Goal: Information Seeking & Learning: Find specific fact

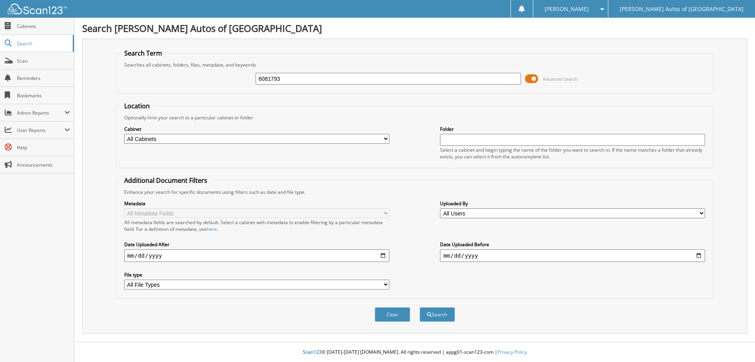
type input "6081793"
click at [420, 307] on button "Search" at bounding box center [437, 314] width 35 height 15
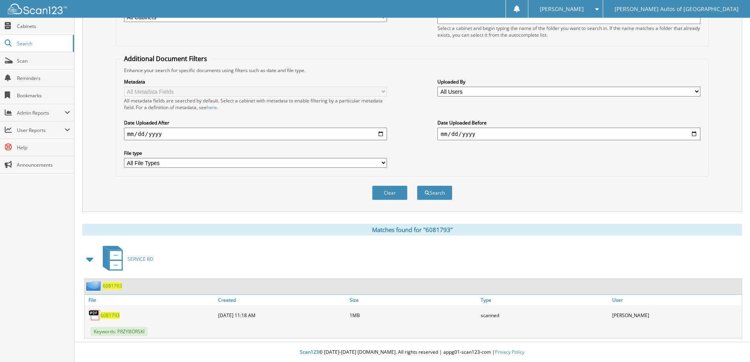
click at [121, 282] on span "6081793" at bounding box center [112, 285] width 19 height 7
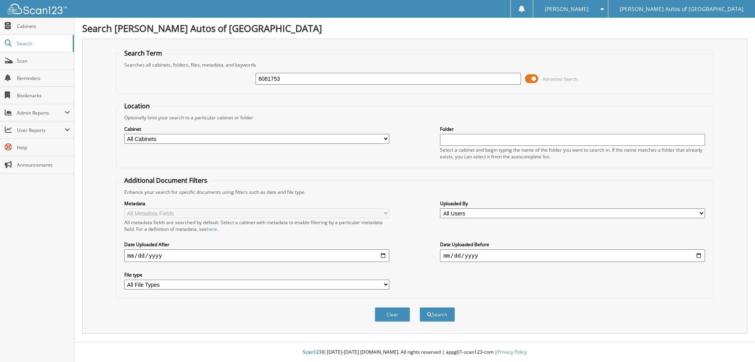
type input "6081753"
click at [420, 307] on button "Search" at bounding box center [437, 314] width 35 height 15
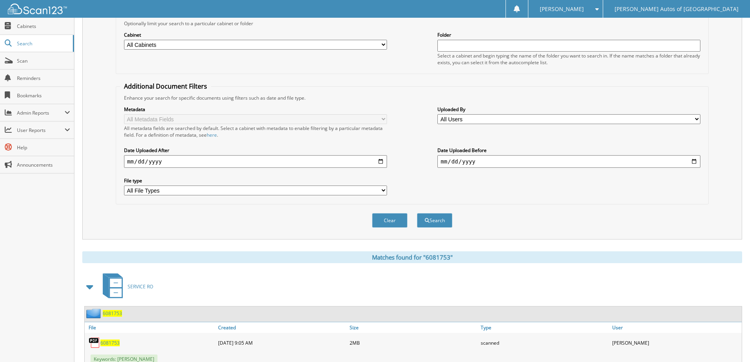
scroll to position [122, 0]
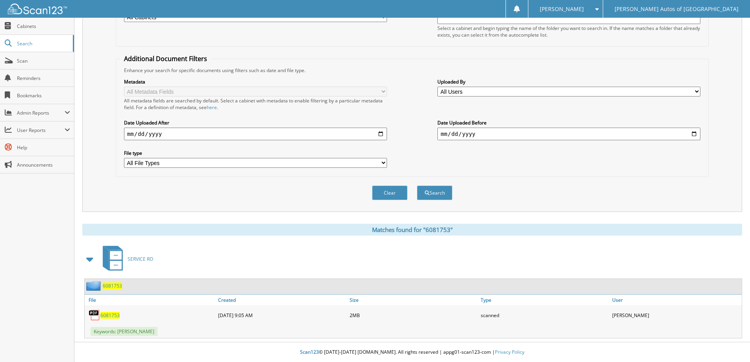
click at [120, 287] on span "6081753" at bounding box center [112, 285] width 19 height 7
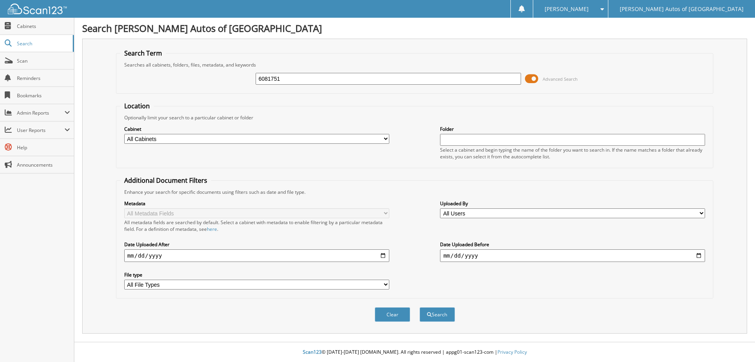
type input "6081751"
click at [420, 307] on button "Search" at bounding box center [437, 314] width 35 height 15
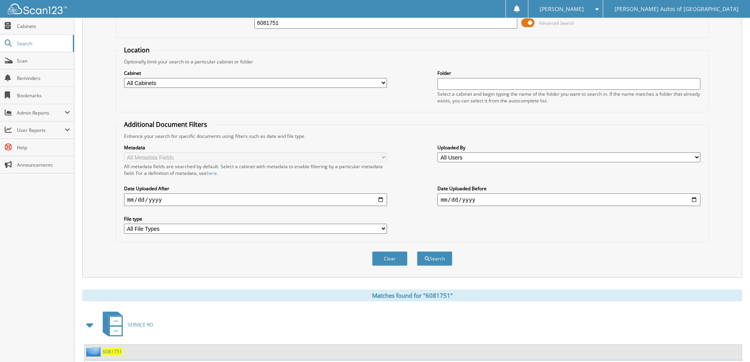
scroll to position [122, 0]
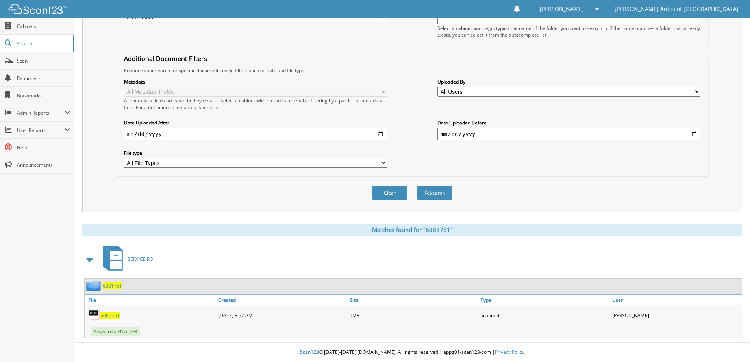
click at [107, 290] on div "6081751" at bounding box center [103, 286] width 37 height 10
click at [109, 287] on span "6081751" at bounding box center [112, 285] width 19 height 7
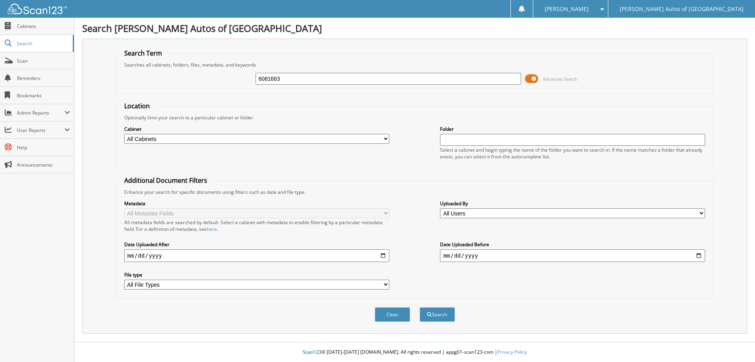
type input "6081663"
click at [420, 307] on button "Search" at bounding box center [437, 314] width 35 height 15
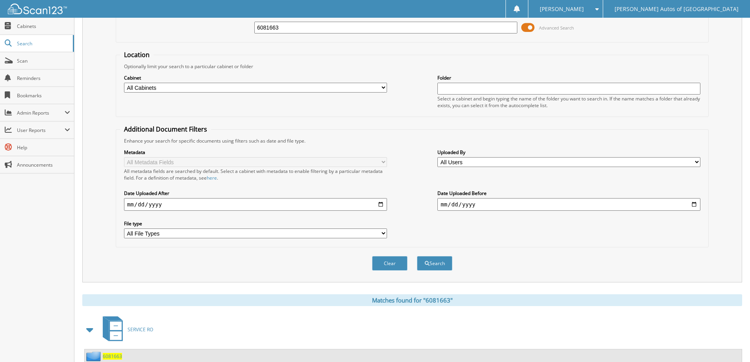
scroll to position [122, 0]
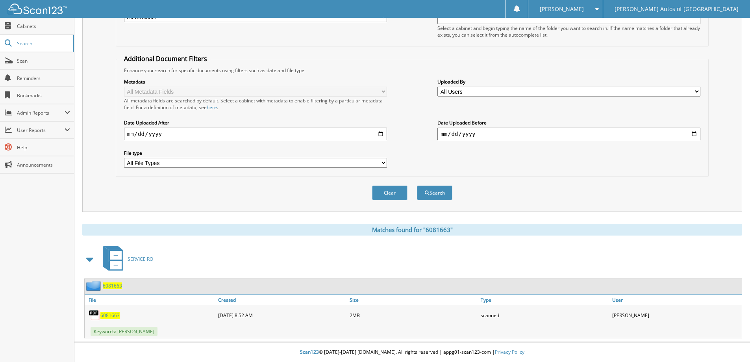
click at [120, 287] on span "6081663" at bounding box center [112, 285] width 19 height 7
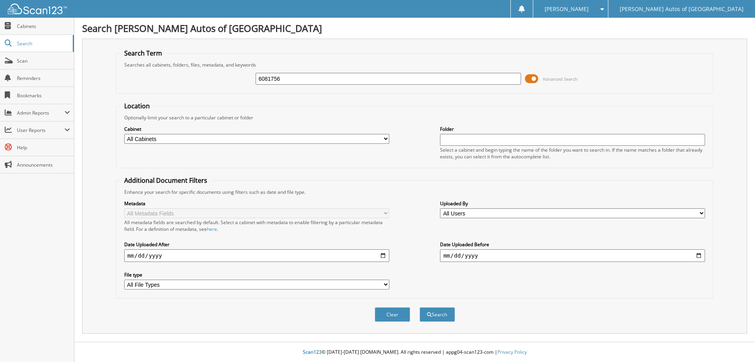
type input "6081756"
click at [420, 307] on button "Search" at bounding box center [437, 314] width 35 height 15
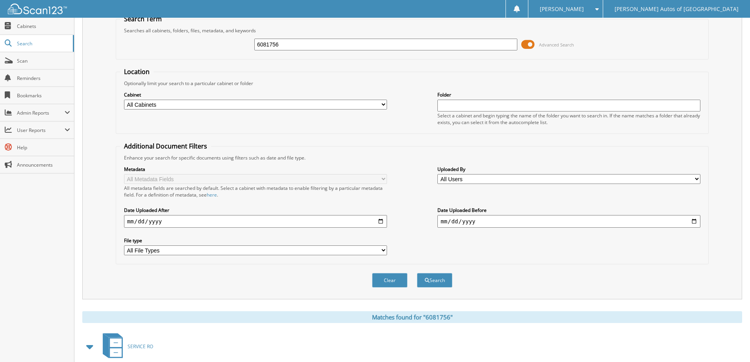
scroll to position [122, 0]
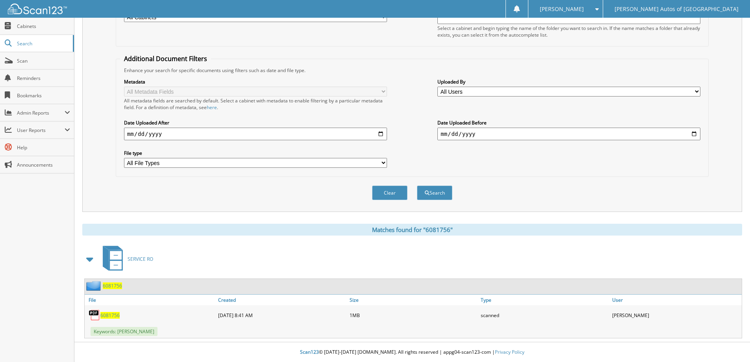
click at [120, 286] on span "6081756" at bounding box center [112, 285] width 19 height 7
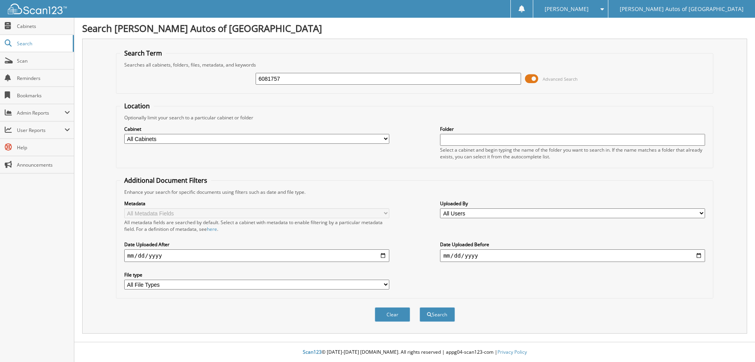
type input "6081757"
click at [420, 307] on button "Search" at bounding box center [437, 314] width 35 height 15
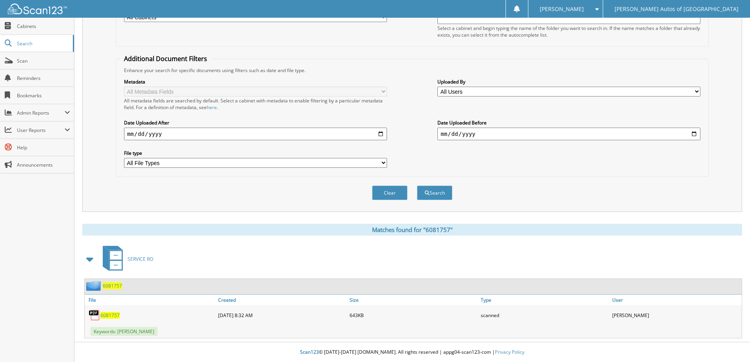
scroll to position [122, 0]
click at [118, 281] on div "6081757" at bounding box center [103, 286] width 37 height 10
click at [118, 289] on div "6081757" at bounding box center [103, 286] width 37 height 10
click at [119, 286] on span "6081757" at bounding box center [112, 285] width 19 height 7
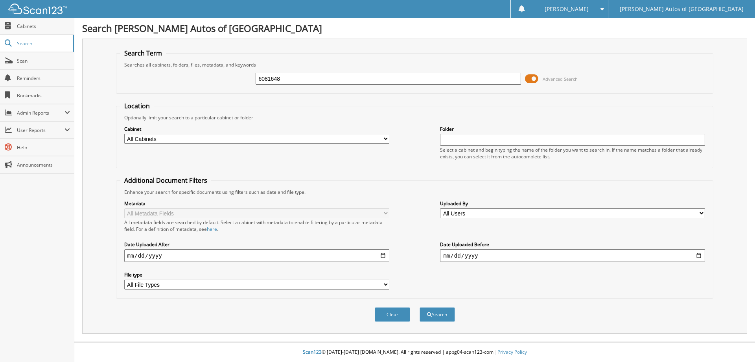
type input "6081648"
click at [420, 307] on button "Search" at bounding box center [437, 314] width 35 height 15
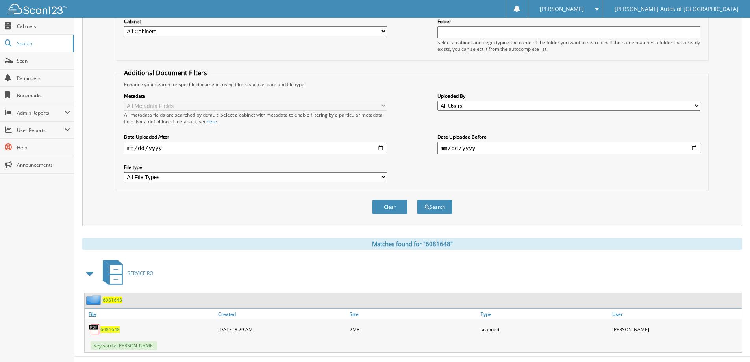
scroll to position [118, 0]
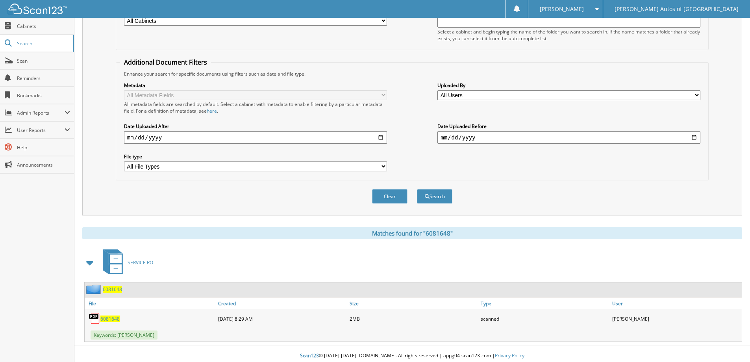
click at [110, 291] on span "6081648" at bounding box center [112, 289] width 19 height 7
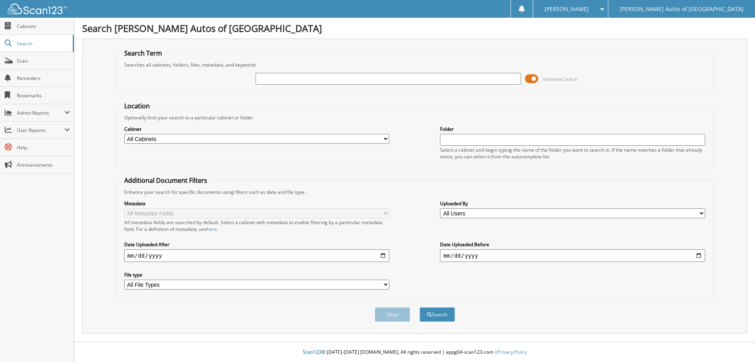
click at [487, 76] on input "text" at bounding box center [388, 79] width 265 height 12
type input "6081764"
click at [420, 307] on button "Search" at bounding box center [437, 314] width 35 height 15
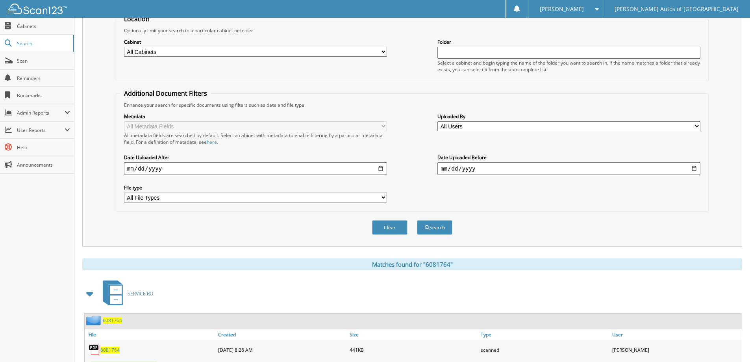
scroll to position [122, 0]
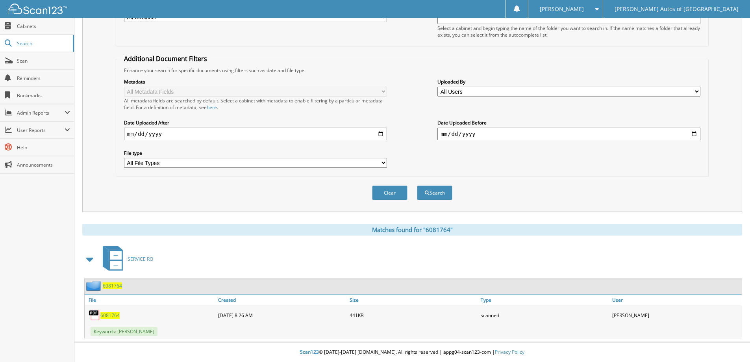
click at [113, 287] on span "6081764" at bounding box center [112, 285] width 19 height 7
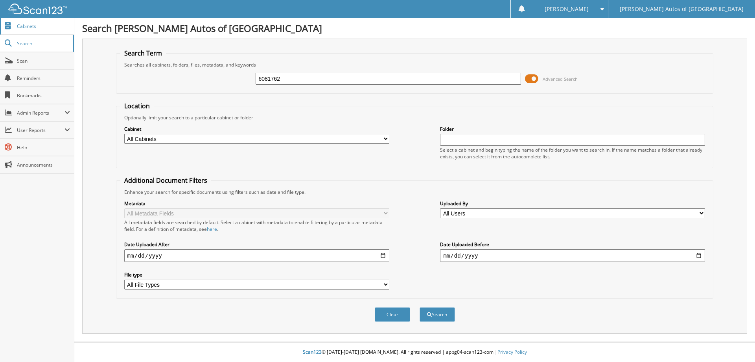
type input "6081762"
click at [420, 307] on button "Search" at bounding box center [437, 314] width 35 height 15
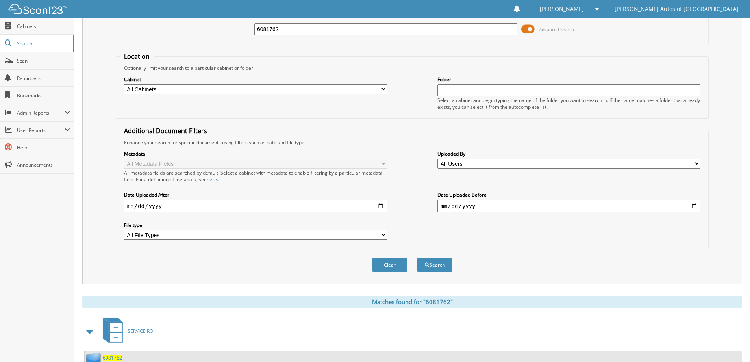
scroll to position [78, 0]
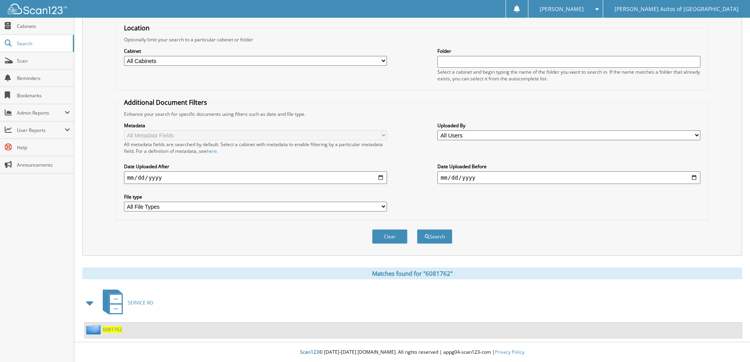
click at [119, 329] on span "6081762" at bounding box center [112, 329] width 19 height 7
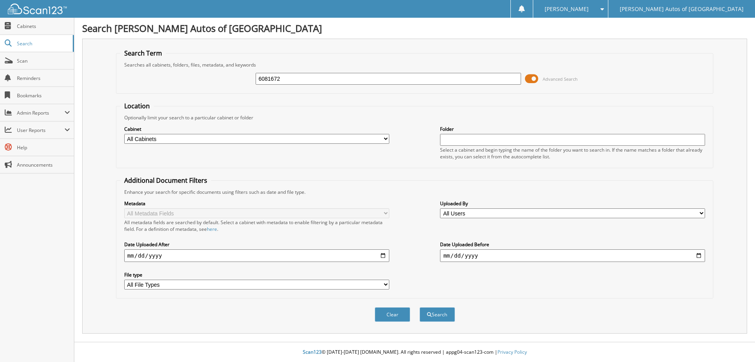
type input "6081672"
click at [420, 307] on button "Search" at bounding box center [437, 314] width 35 height 15
